Goal: Check status: Check status

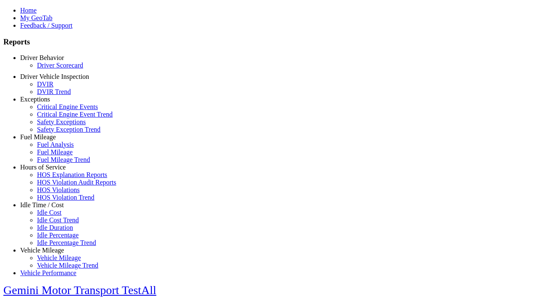
scroll to position [0, 0]
click at [55, 69] on link "Driver Scorecard" at bounding box center [60, 65] width 46 height 7
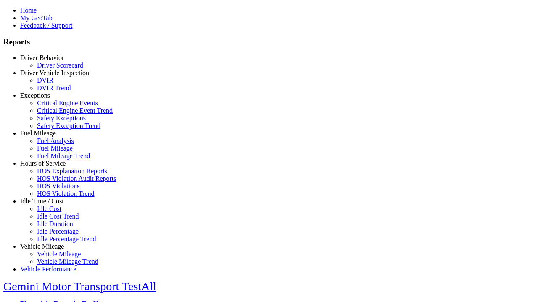
select select
type input "*********"
